Goal: Information Seeking & Learning: Learn about a topic

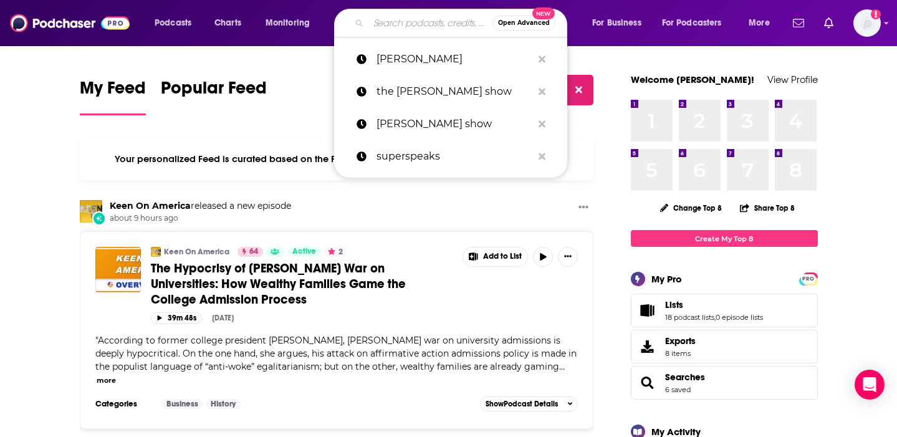
click at [410, 21] on input "Search podcasts, credits, & more..." at bounding box center [430, 23] width 124 height 20
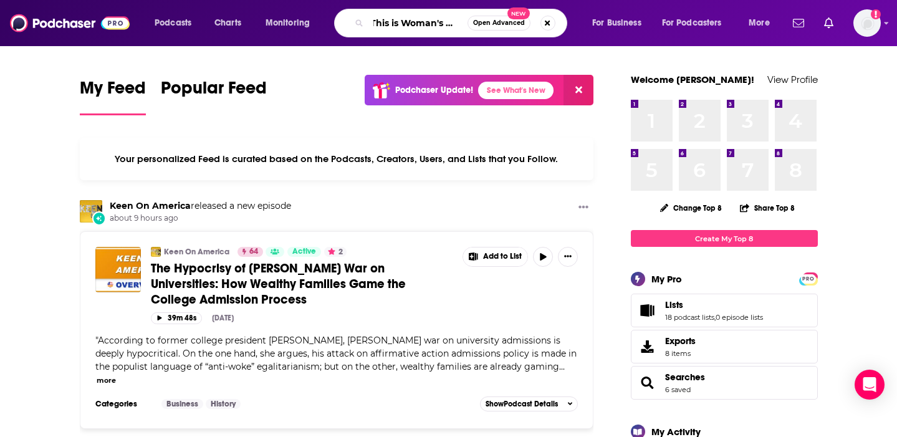
scroll to position [0, 12]
type input "This is Woman's Work"
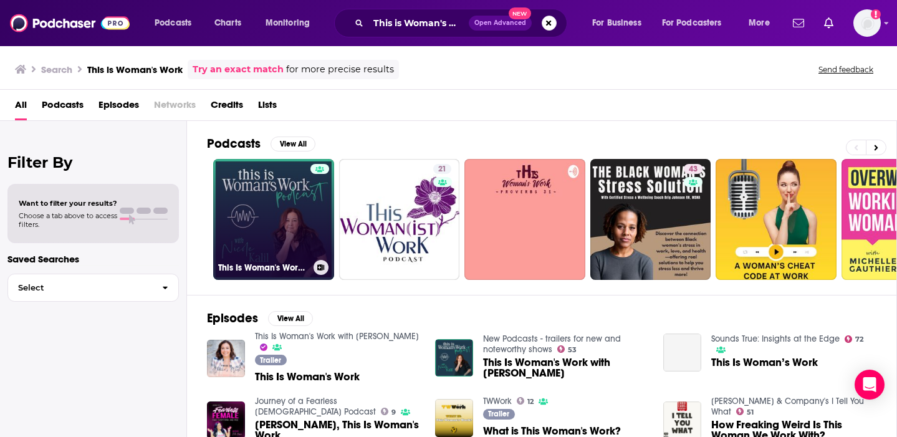
click at [279, 198] on link "This Is Woman's Work with [PERSON_NAME]" at bounding box center [273, 219] width 121 height 121
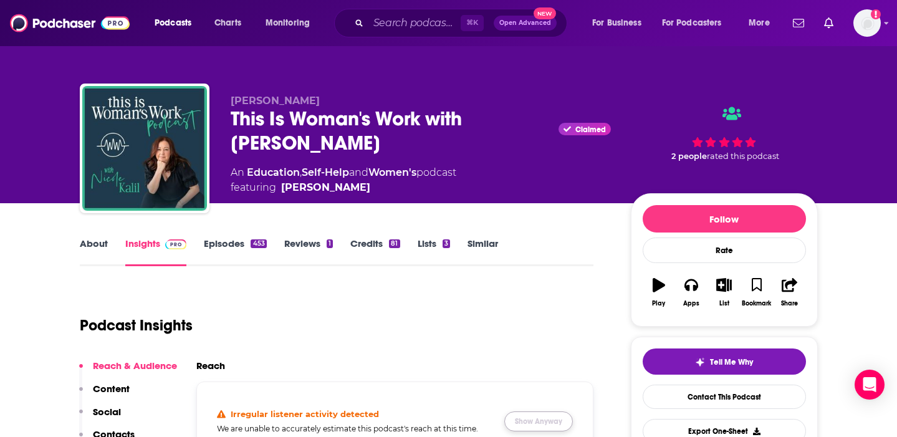
scroll to position [128, 0]
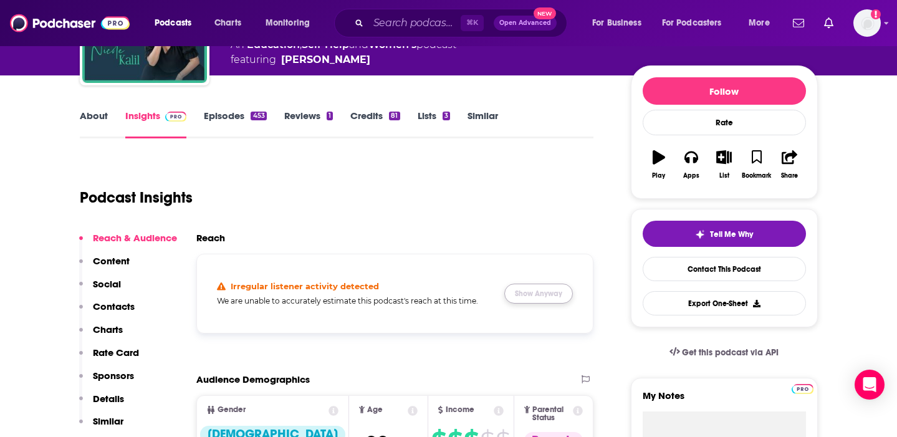
click at [544, 295] on button "Show Anyway" at bounding box center [538, 294] width 69 height 20
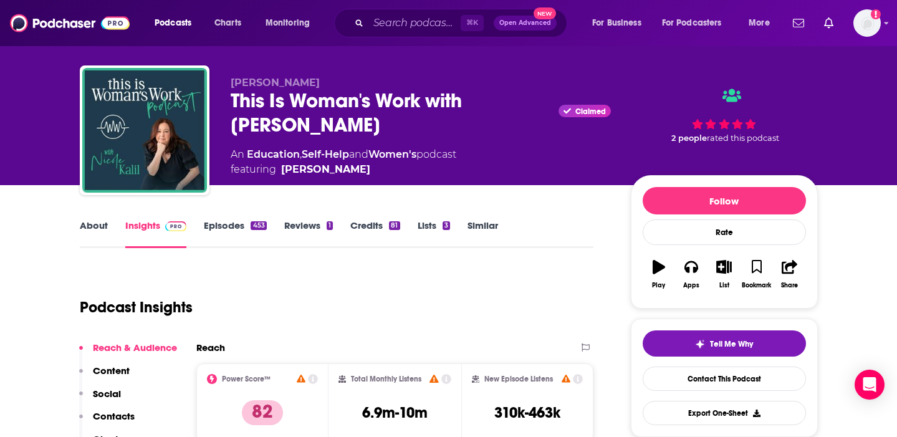
scroll to position [0, 0]
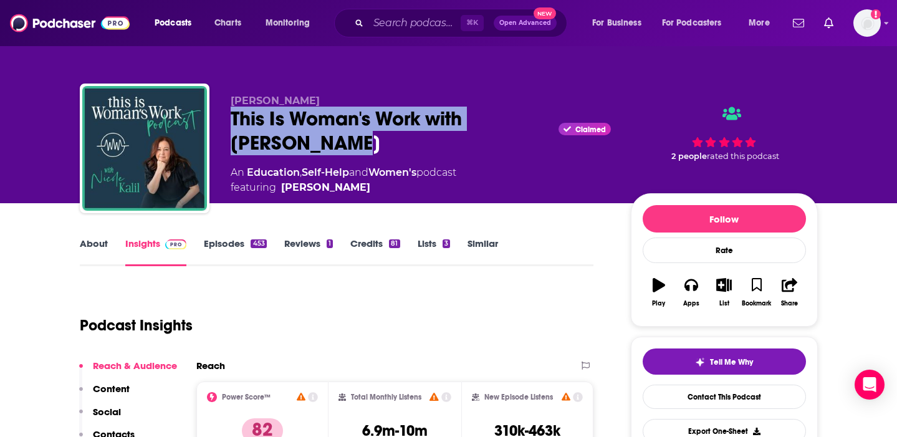
drag, startPoint x: 281, startPoint y: 139, endPoint x: 224, endPoint y: 117, distance: 61.0
click at [224, 117] on div "[PERSON_NAME] This Is Woman's Work with [PERSON_NAME] Claimed An Education , Se…" at bounding box center [449, 151] width 738 height 135
copy h2 "This Is Woman's Work with [PERSON_NAME]"
